Goal: Register for event/course

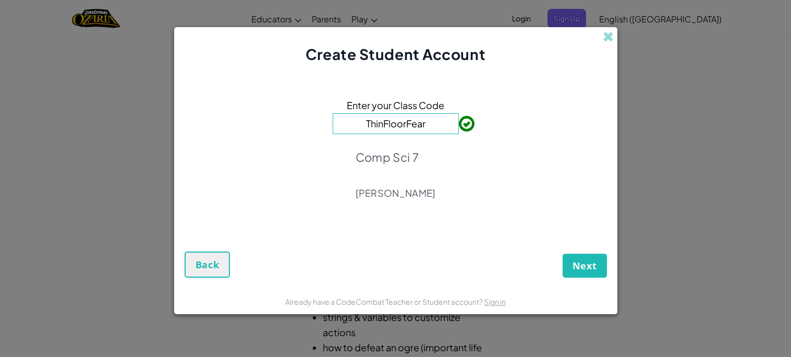
click at [571, 278] on form "Enter your Class Code ThinFloorFear Comp Sci 7 [PERSON_NAME] Next Back" at bounding box center [395, 176] width 443 height 223
click at [574, 272] on button "Next" at bounding box center [585, 265] width 44 height 24
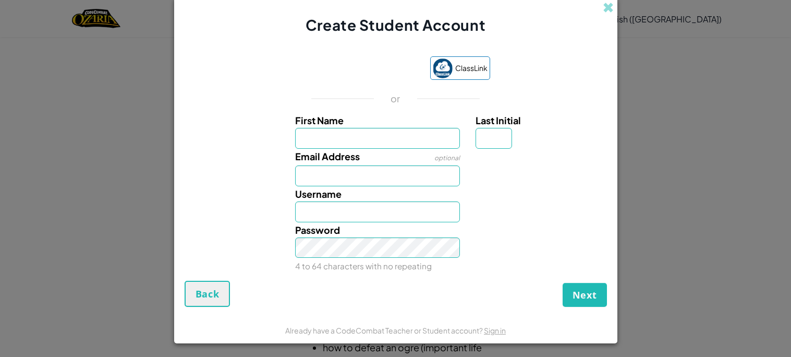
click at [397, 80] on iframe at bounding box center [360, 68] width 129 height 23
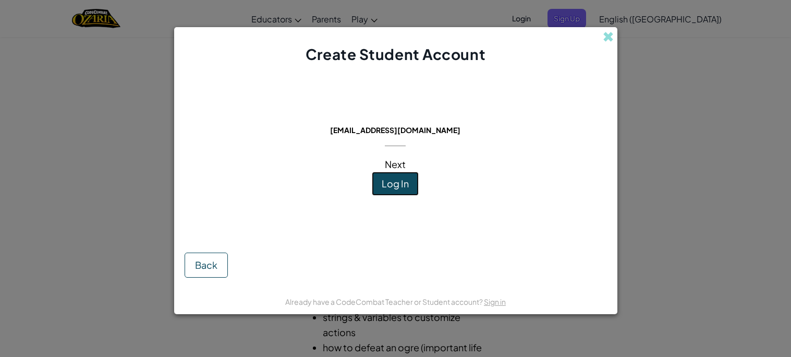
click at [384, 190] on button "Log In" at bounding box center [395, 184] width 47 height 24
